Goal: Transaction & Acquisition: Purchase product/service

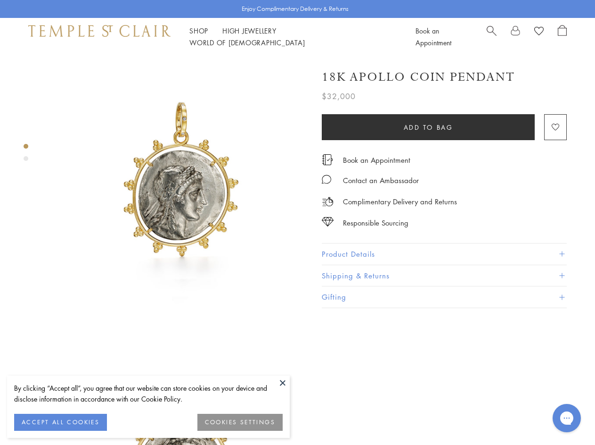
click at [297, 222] on img at bounding box center [177, 186] width 261 height 261
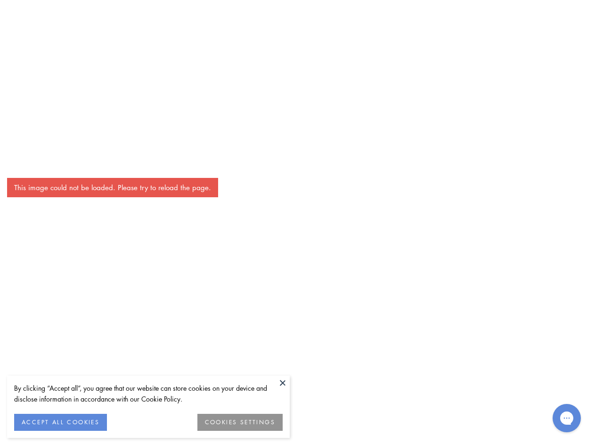
click at [283, 382] on button at bounding box center [283, 382] width 14 height 14
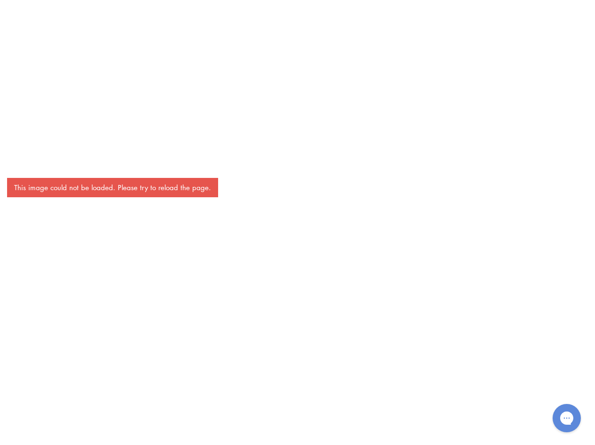
click at [60, 422] on div "This image could not be loaded. Please try to reload the page." at bounding box center [297, 222] width 595 height 445
click at [240, 422] on div "This image could not be loaded. Please try to reload the page." at bounding box center [297, 222] width 595 height 445
click at [199, 36] on div "This image could not be loaded. Please try to reload the page." at bounding box center [297, 222] width 595 height 445
click at [324, 36] on div "This image could not be loaded. Please try to reload the page." at bounding box center [297, 222] width 595 height 445
click at [297, 250] on div "This image could not be loaded. Please try to reload the page." at bounding box center [297, 222] width 595 height 445
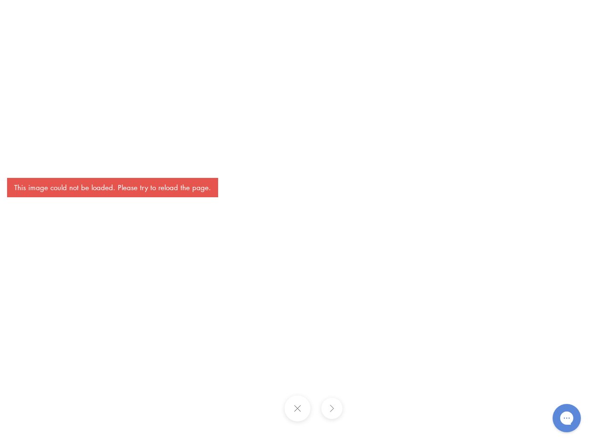
click at [26, 146] on div "This image could not be loaded. Please try to reload the page." at bounding box center [297, 222] width 595 height 445
click at [26, 158] on div "This image could not be loaded. Please try to reload the page." at bounding box center [297, 222] width 595 height 445
click at [429, 127] on div "This image could not be loaded. Please try to reload the page." at bounding box center [297, 222] width 595 height 445
